Goal: Information Seeking & Learning: Learn about a topic

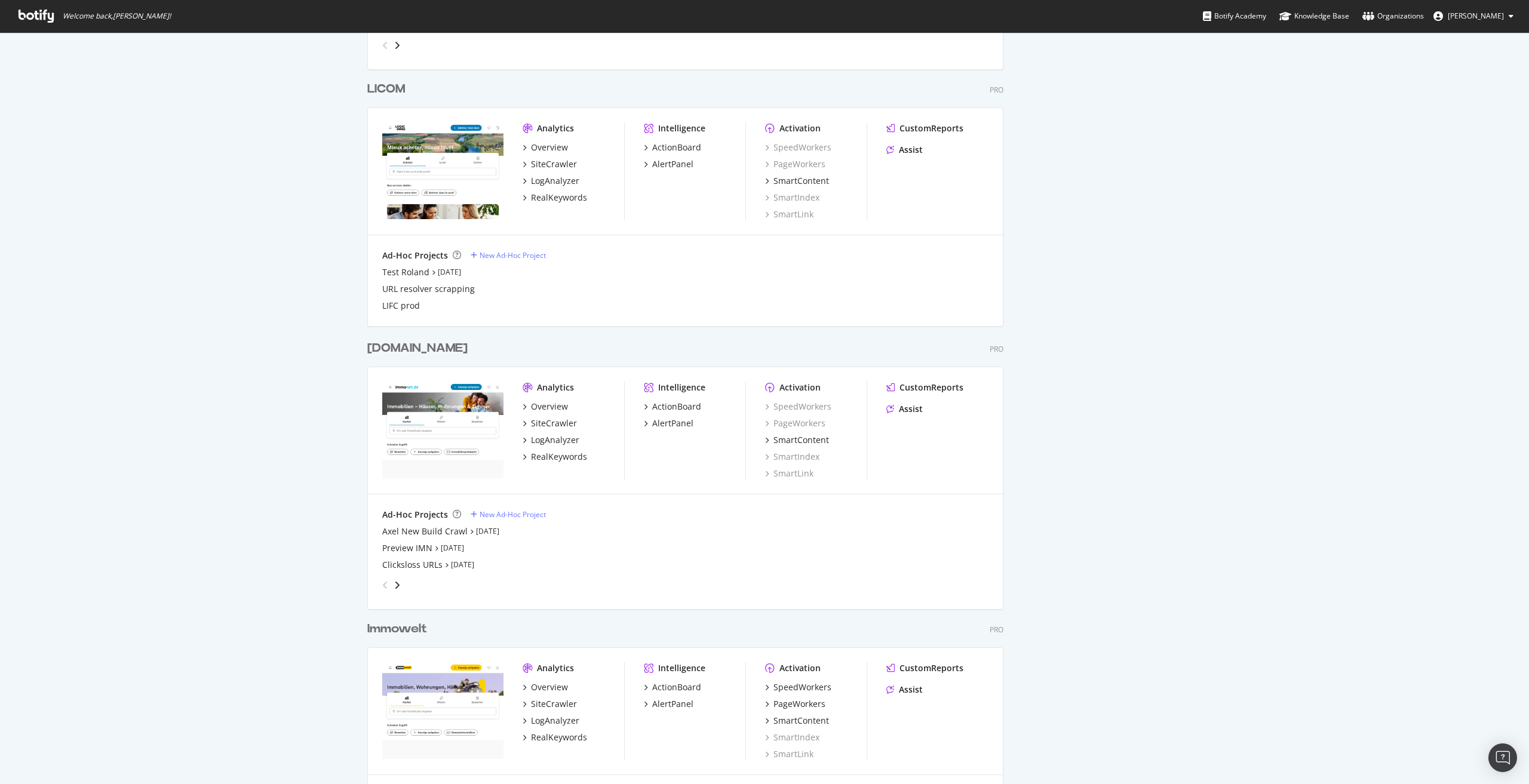
scroll to position [1433, 0]
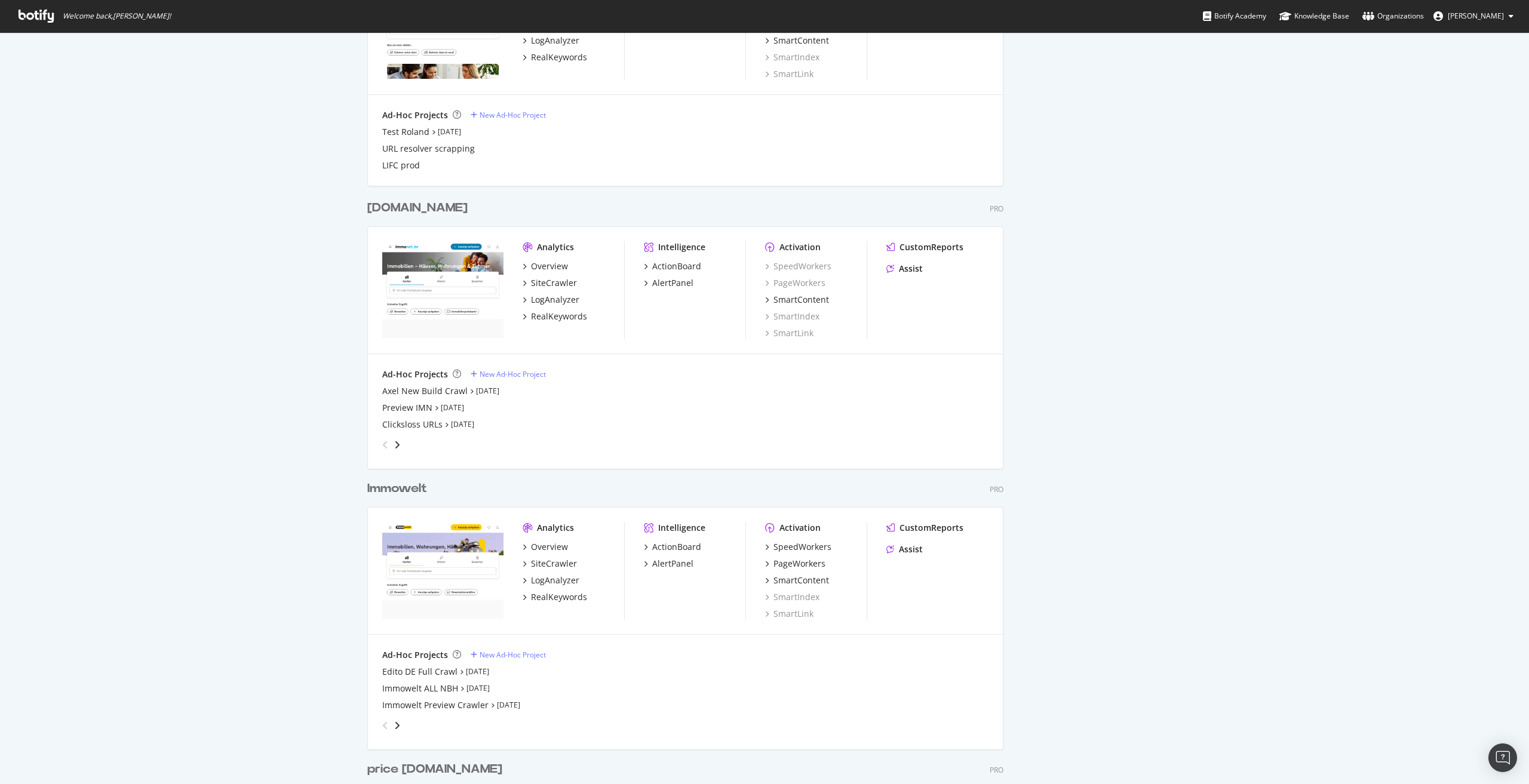
click at [396, 209] on div "[DOMAIN_NAME]" at bounding box center [417, 208] width 101 height 18
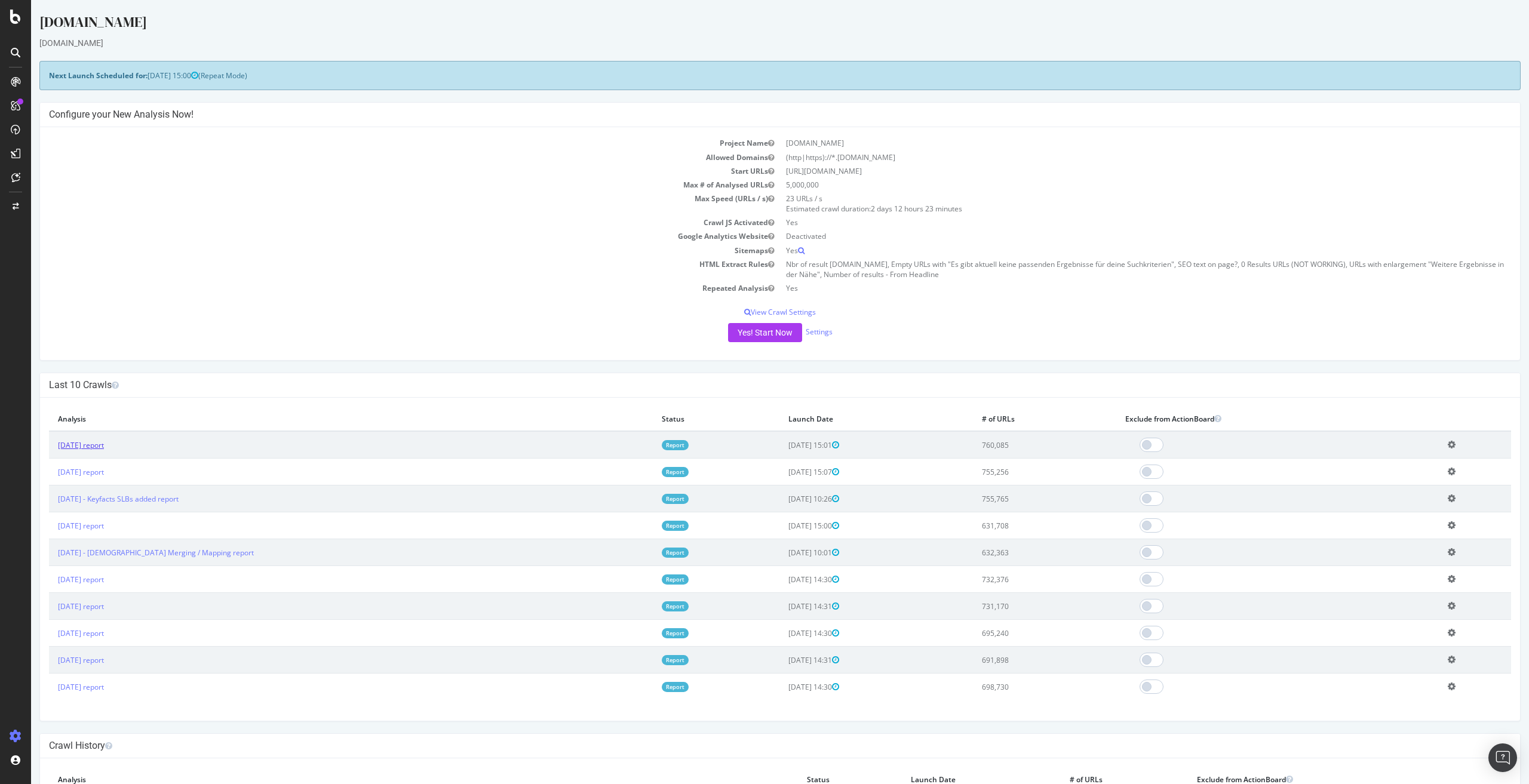
click at [104, 446] on link "[DATE] report" at bounding box center [81, 445] width 46 height 10
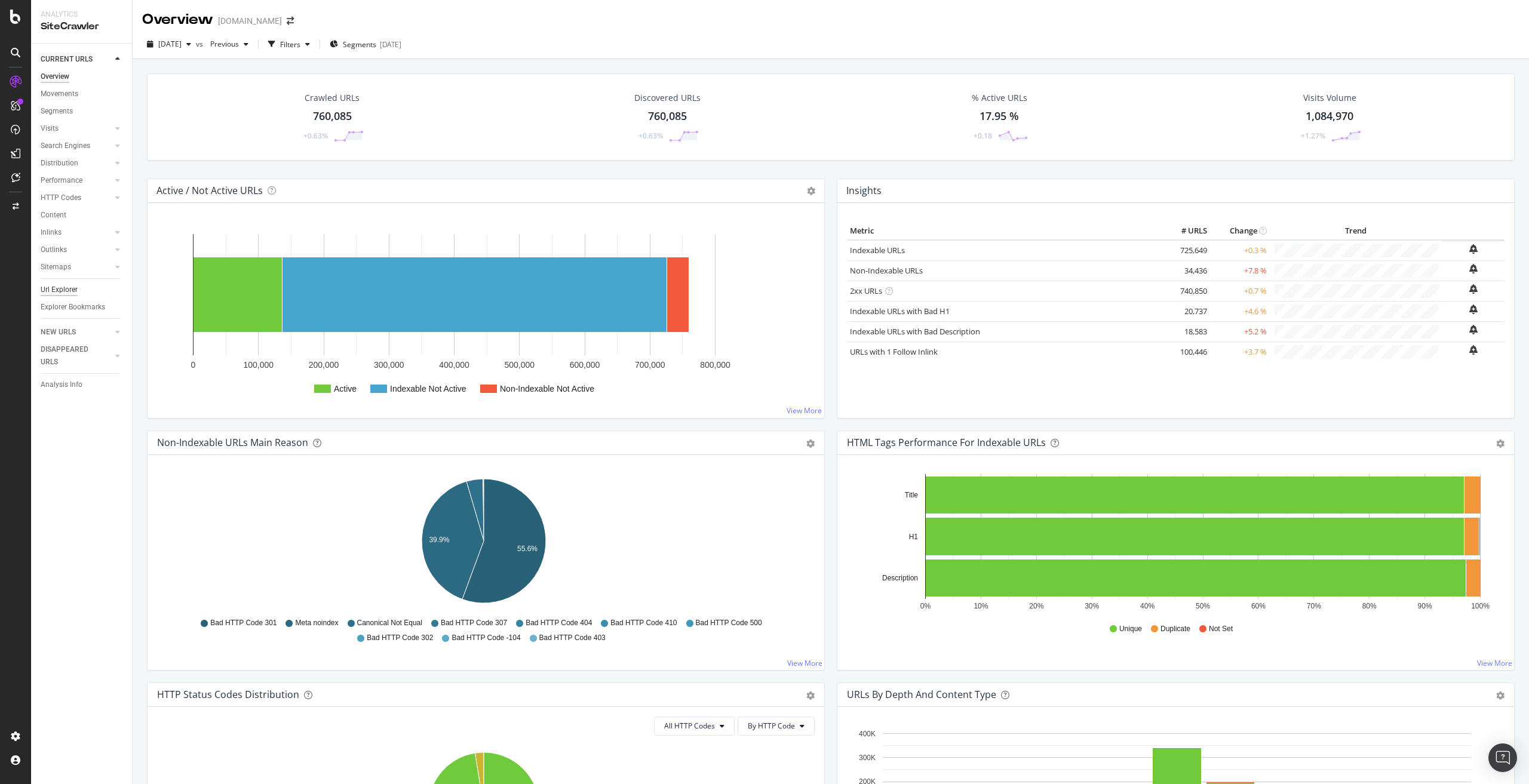
click at [66, 291] on div "Url Explorer" at bounding box center [59, 289] width 37 height 12
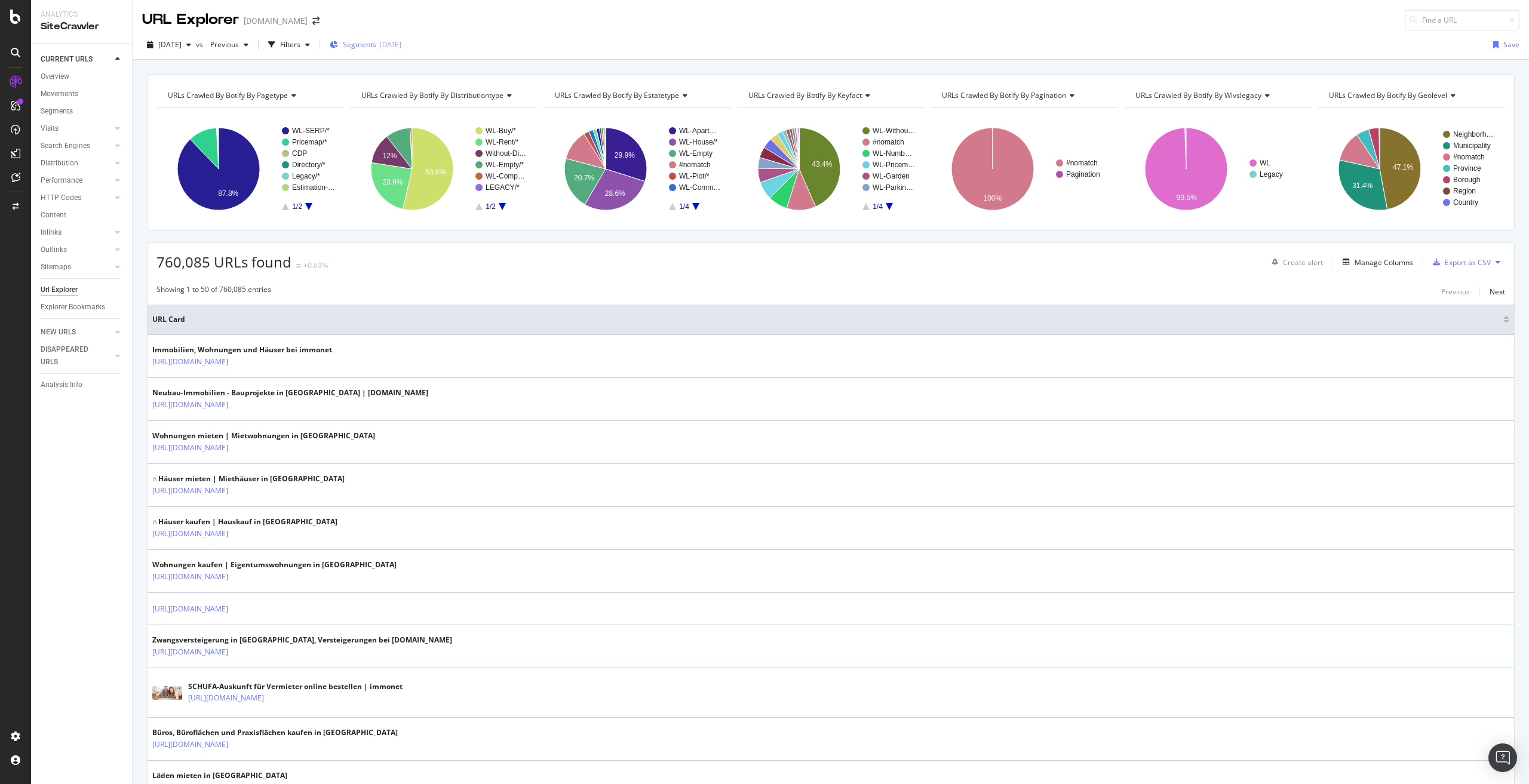
click at [376, 40] on span "Segments" at bounding box center [359, 44] width 34 height 10
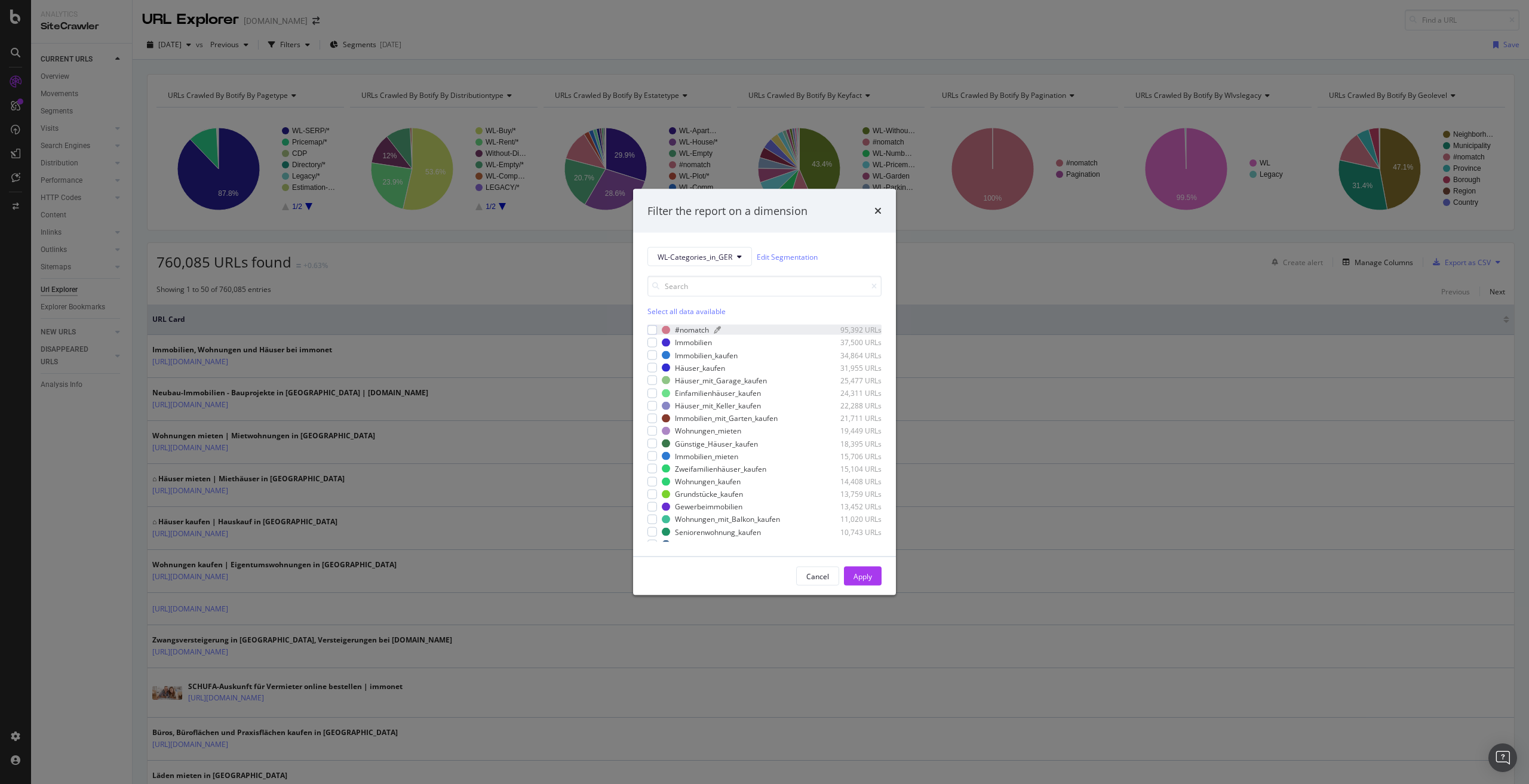
click at [700, 327] on div "#nomatch" at bounding box center [692, 329] width 34 height 10
click at [871, 576] on div "Apply" at bounding box center [862, 575] width 18 height 10
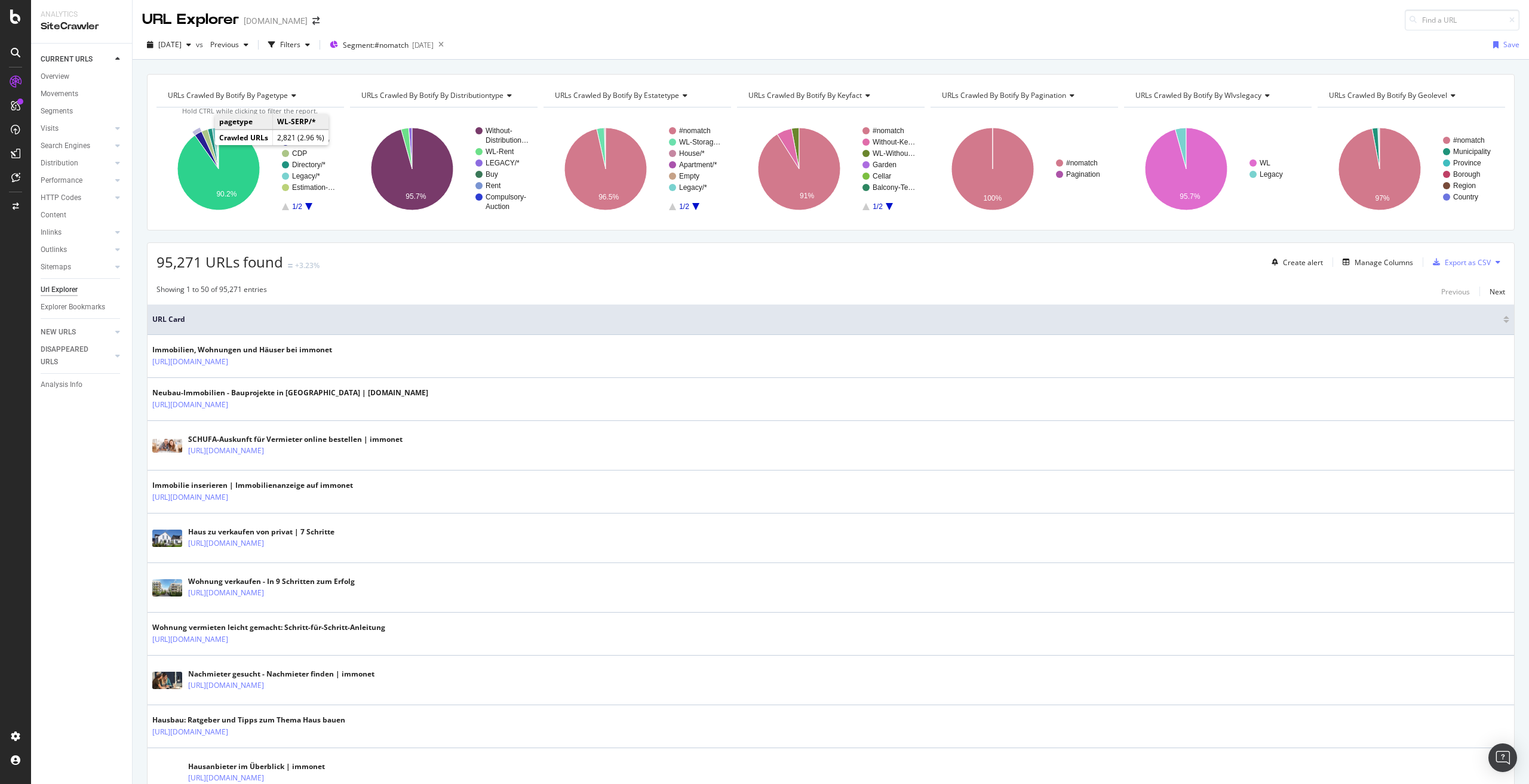
click at [203, 144] on icon "A chart." at bounding box center [207, 150] width 24 height 38
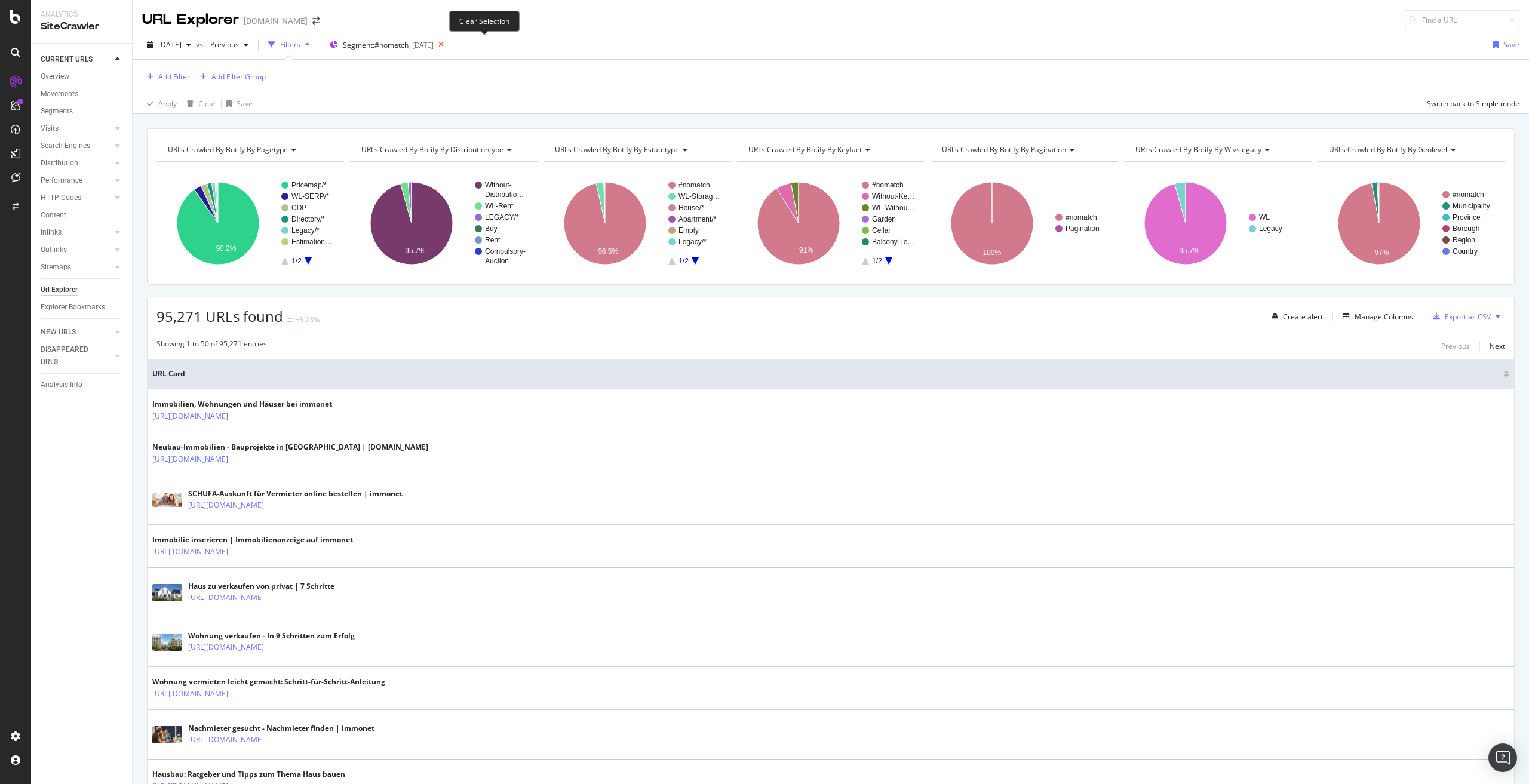
click at [448, 45] on icon at bounding box center [441, 45] width 15 height 17
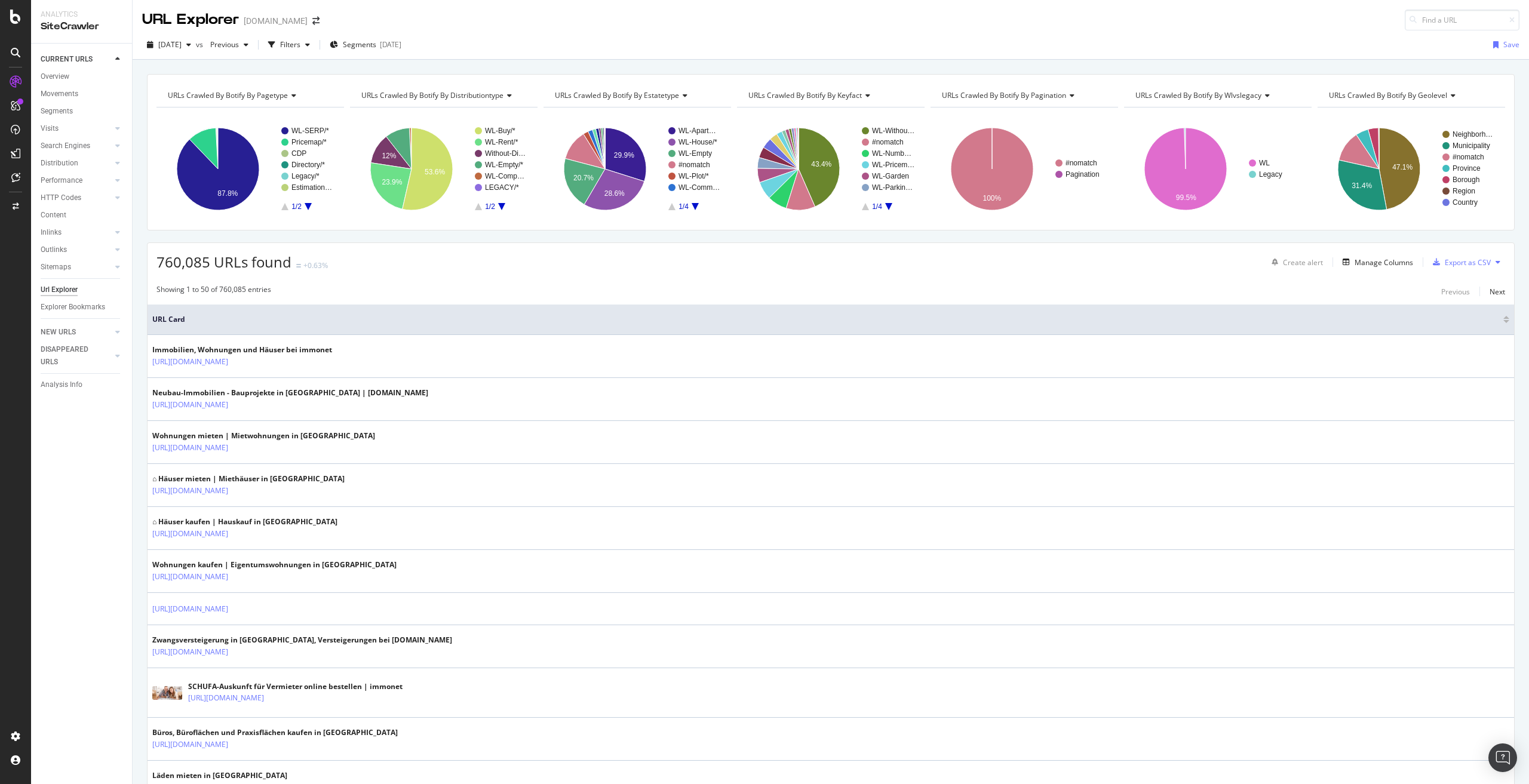
click at [1018, 95] on span "URLs Crawled By Botify By pagination" at bounding box center [1004, 94] width 124 height 10
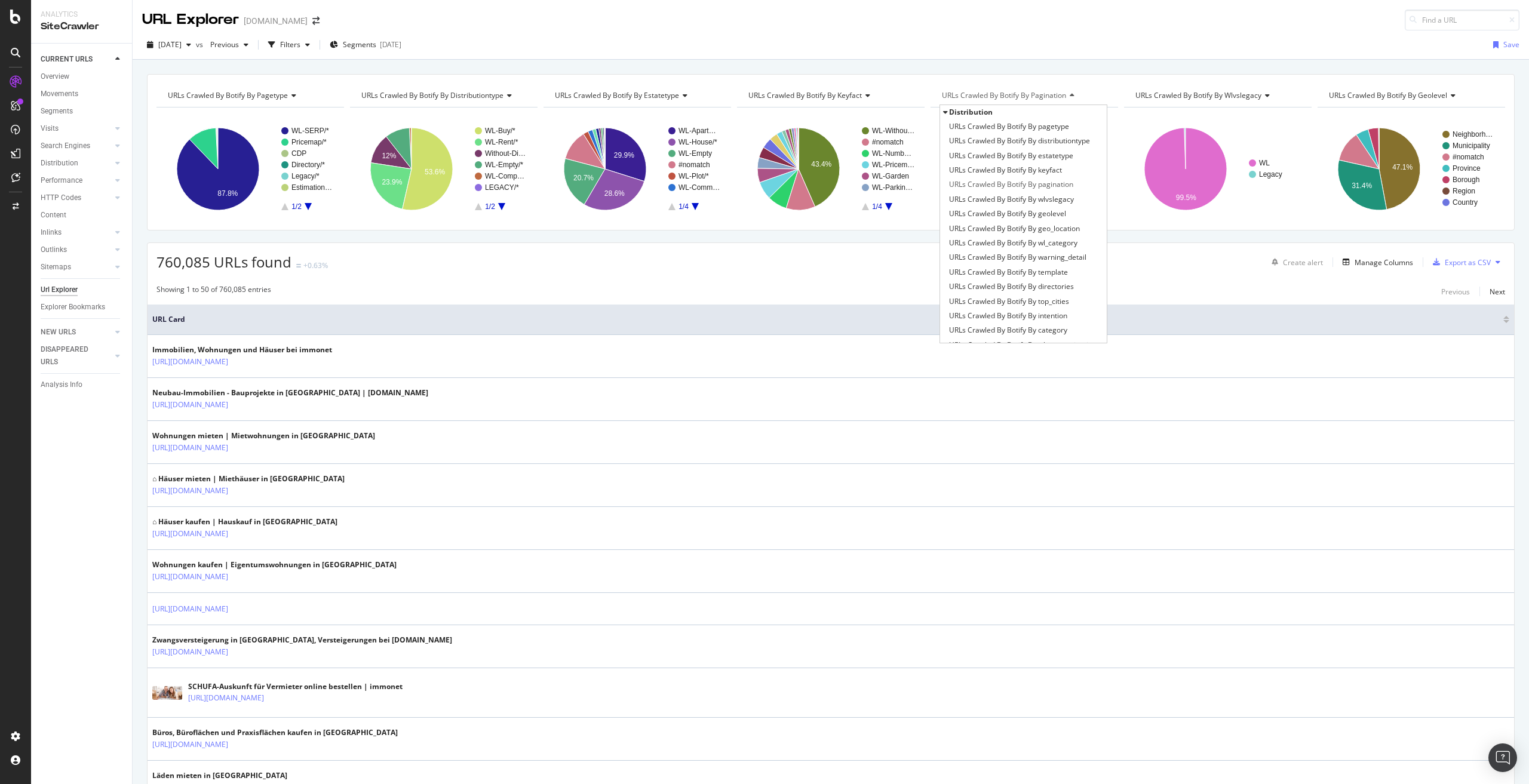
click at [995, 94] on span "URLs Crawled By Botify By pagination" at bounding box center [1004, 94] width 124 height 10
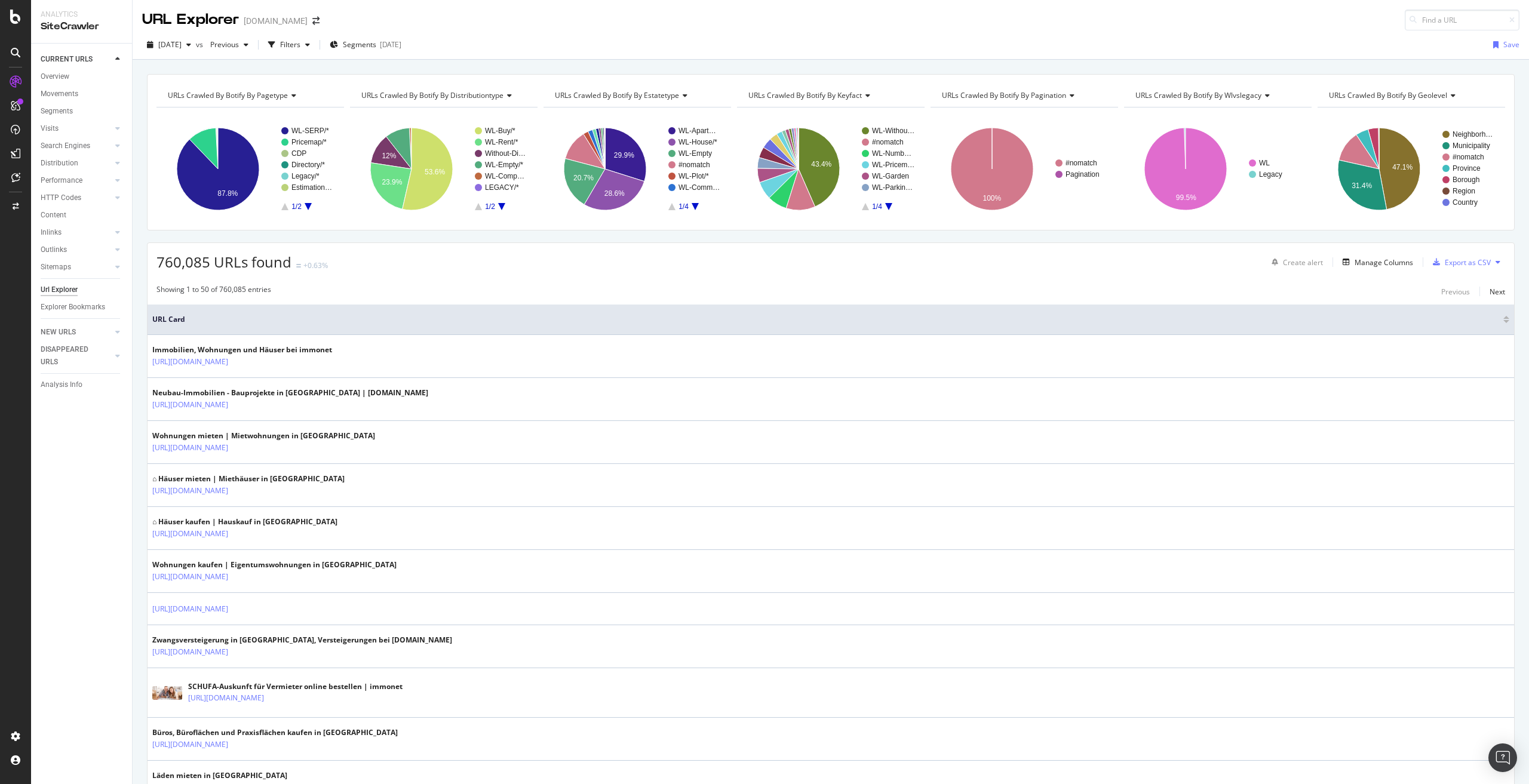
click at [985, 93] on span "URLs Crawled By Botify By pagination" at bounding box center [1004, 94] width 124 height 10
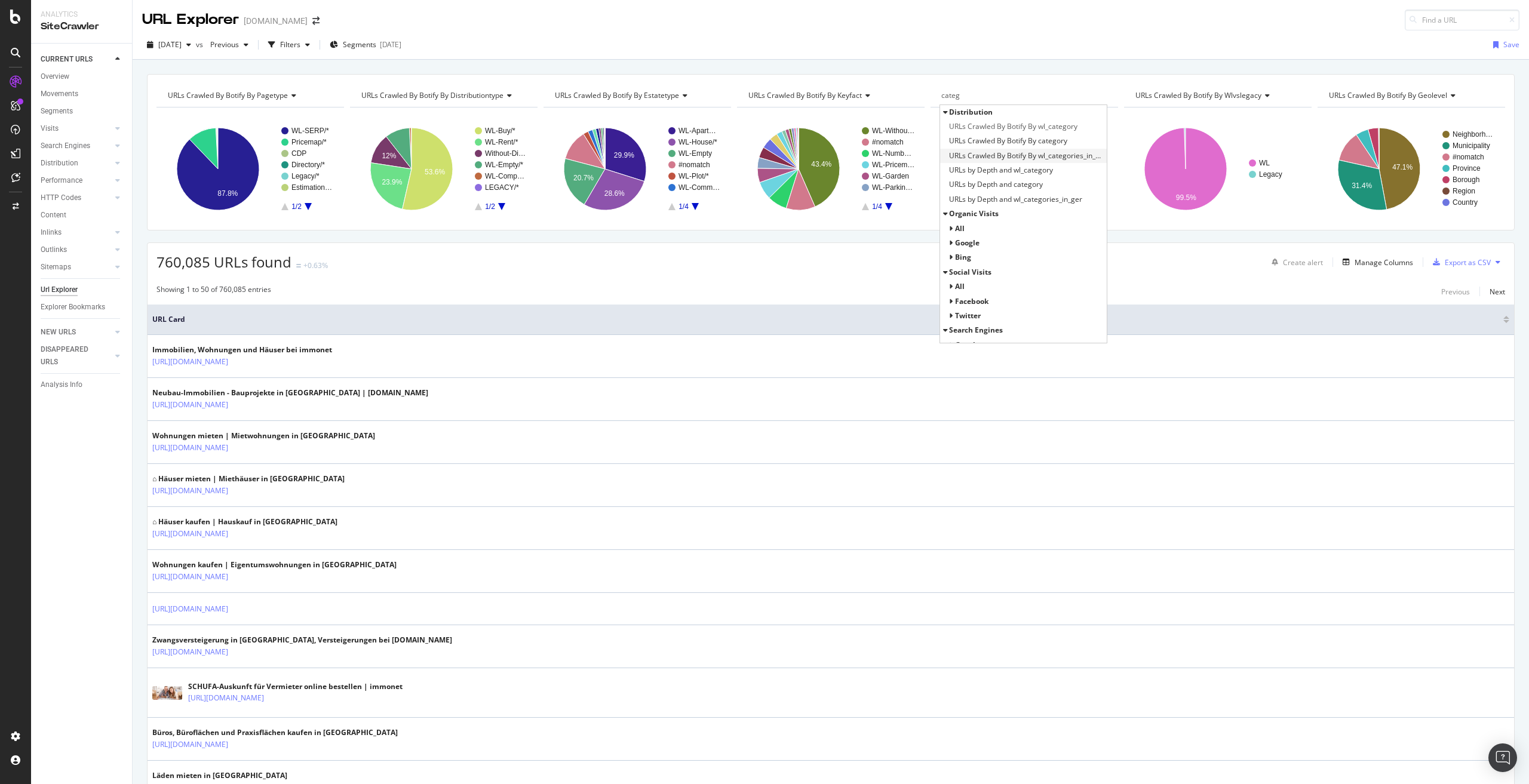
type input "categ"
click at [1041, 155] on span "URLs Crawled By Botify By wl_categories_in_ger" at bounding box center [1026, 156] width 154 height 12
